Goal: Transaction & Acquisition: Book appointment/travel/reservation

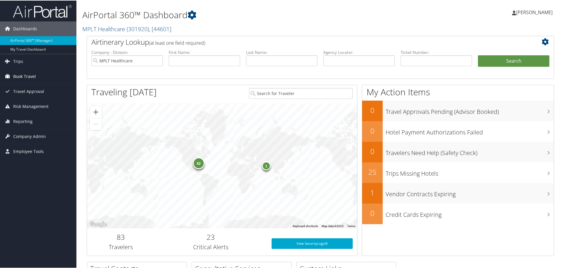
click at [22, 74] on span "Book Travel" at bounding box center [24, 75] width 23 height 15
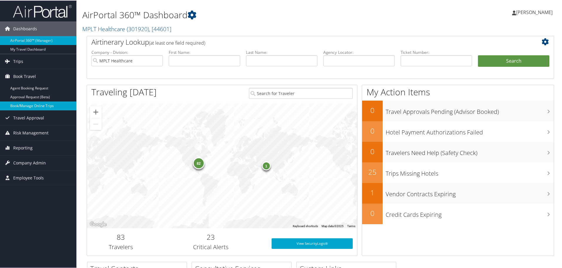
click at [20, 106] on link "Book/Manage Online Trips" at bounding box center [38, 105] width 76 height 9
